Goal: Task Accomplishment & Management: Use online tool/utility

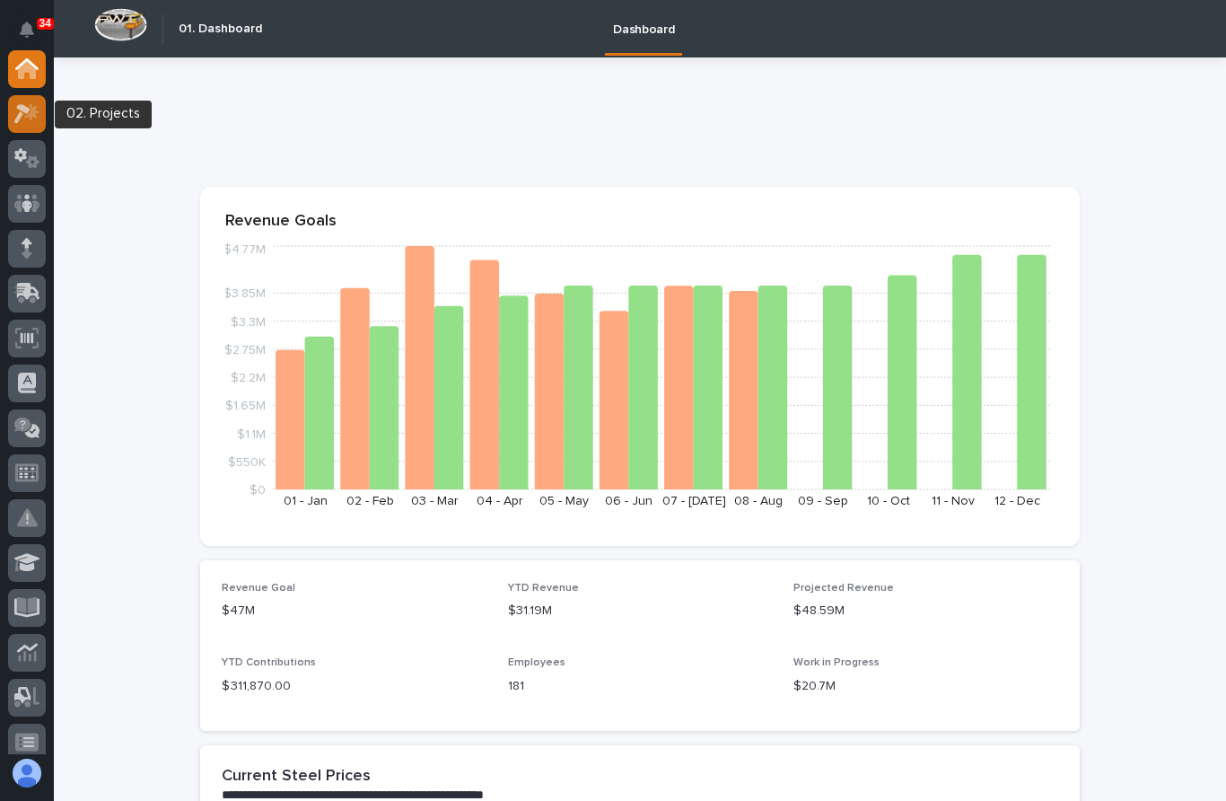
click at [23, 115] on icon at bounding box center [27, 113] width 26 height 21
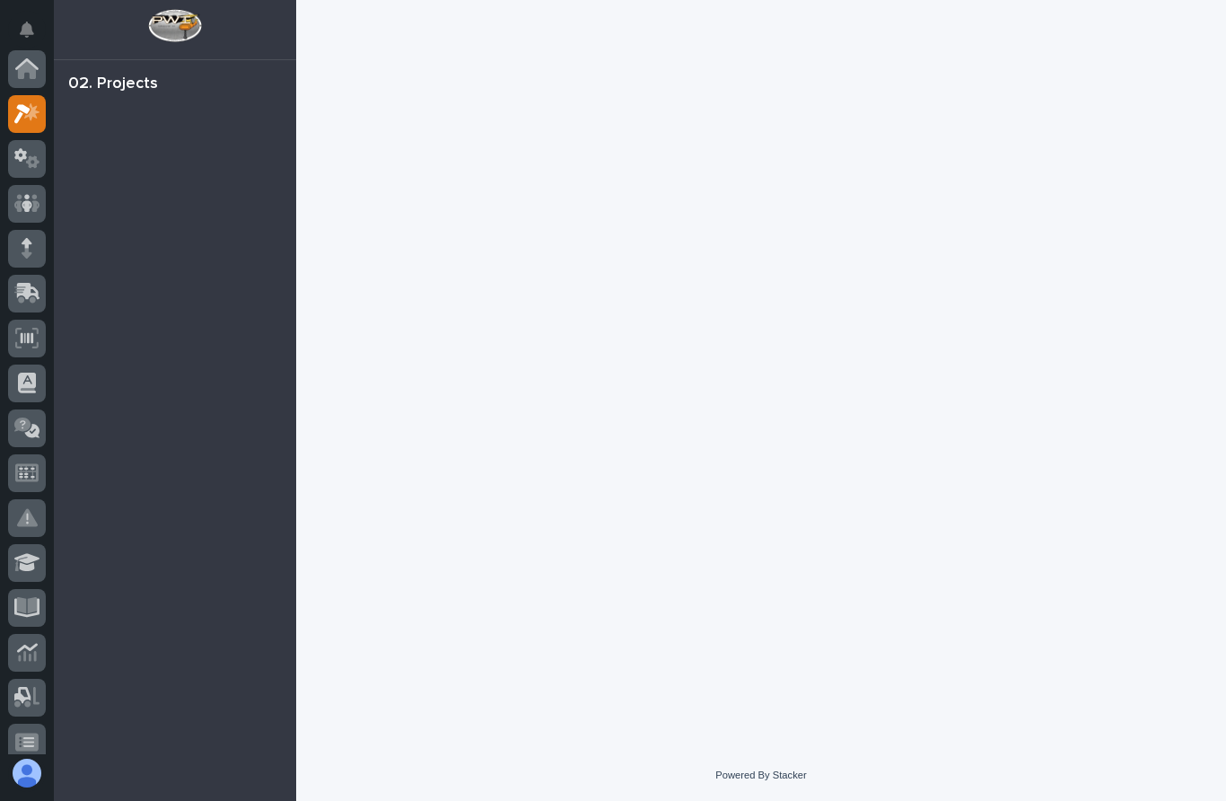
scroll to position [45, 0]
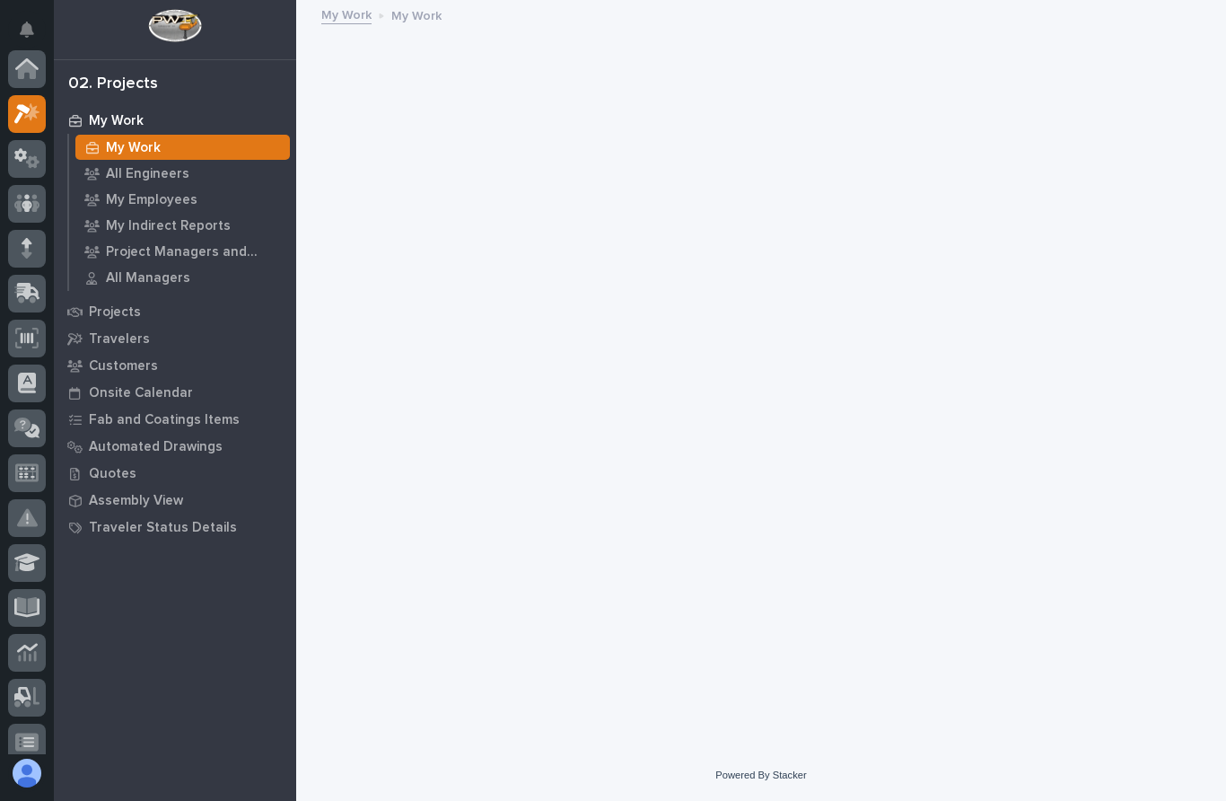
scroll to position [45, 0]
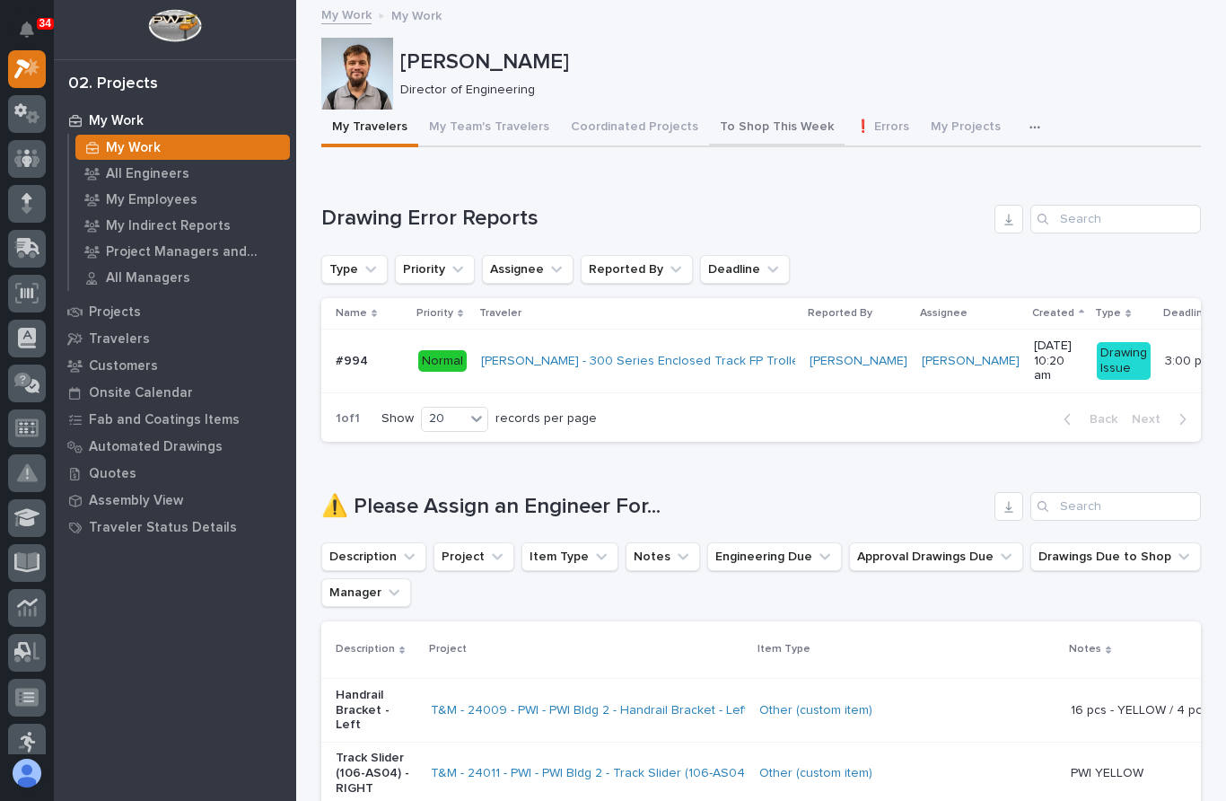
click at [747, 130] on button "To Shop This Week" at bounding box center [777, 129] width 136 height 38
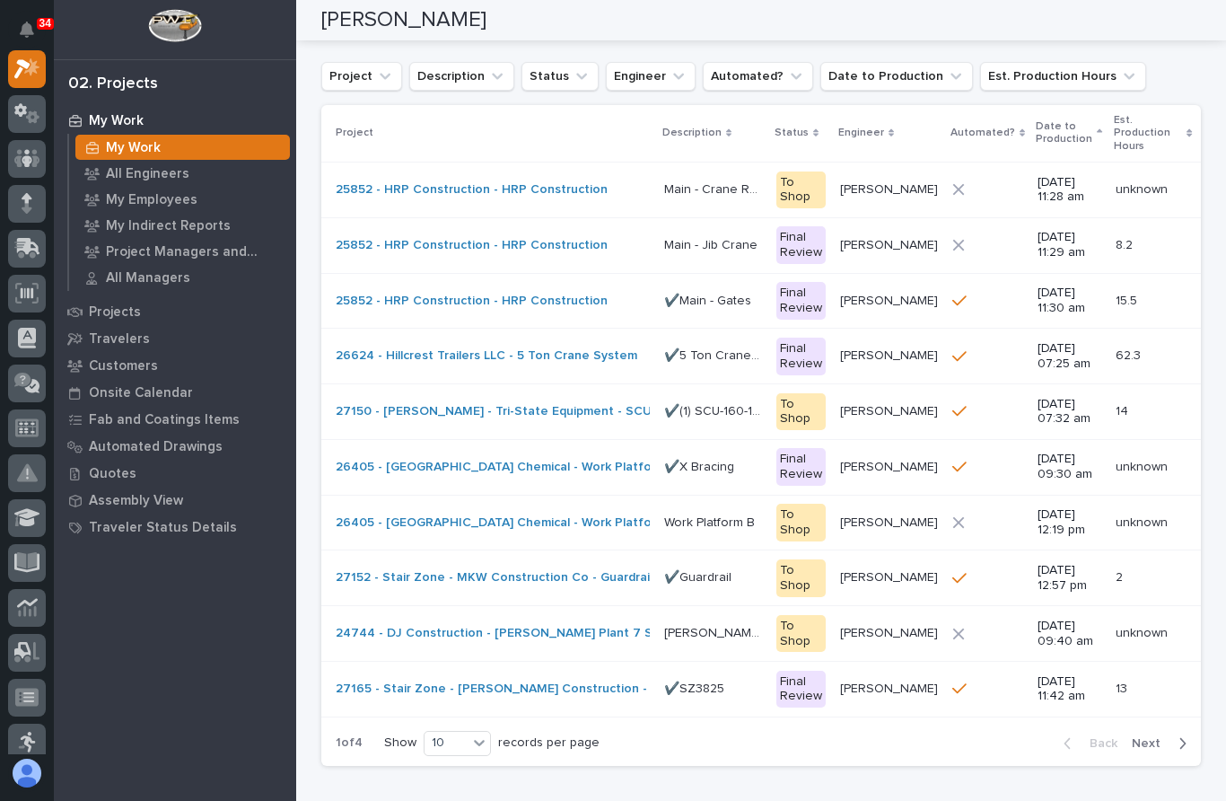
scroll to position [587, 0]
click at [454, 708] on div "30" at bounding box center [459, 705] width 66 height 22
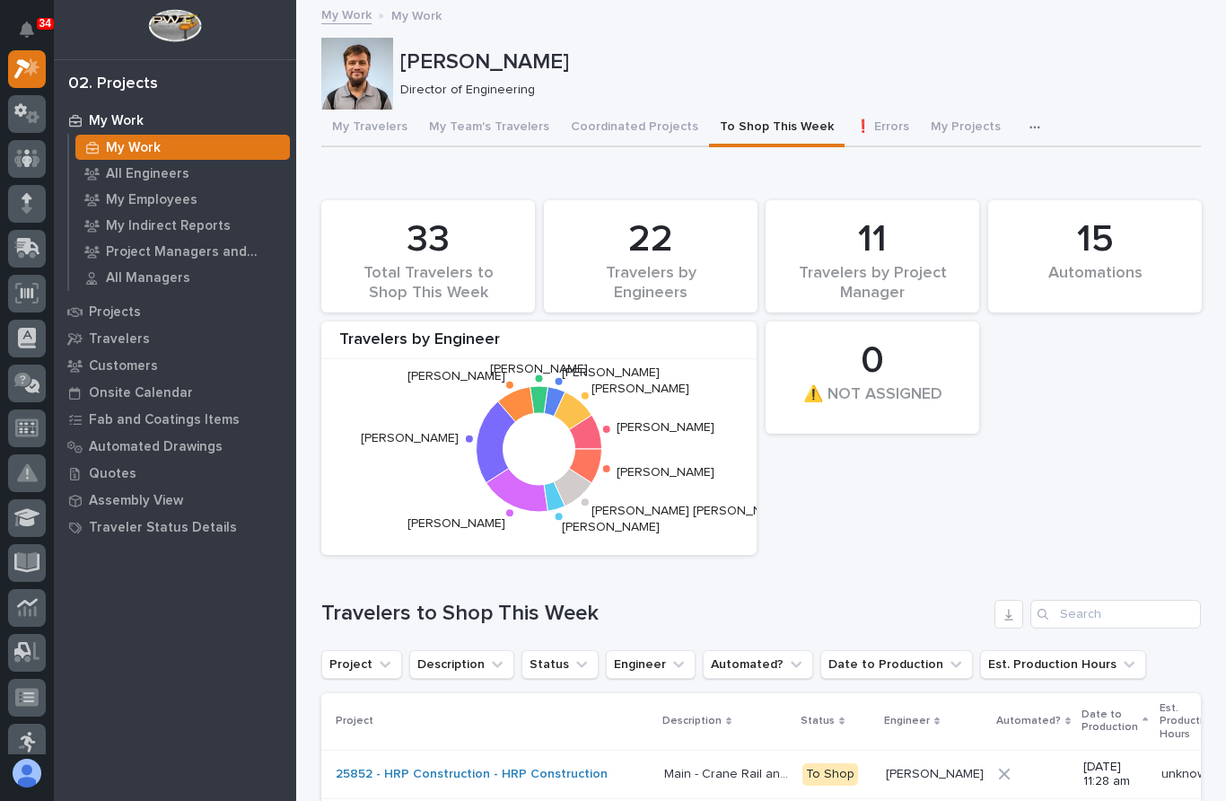
scroll to position [0, 0]
